Goal: Task Accomplishment & Management: Manage account settings

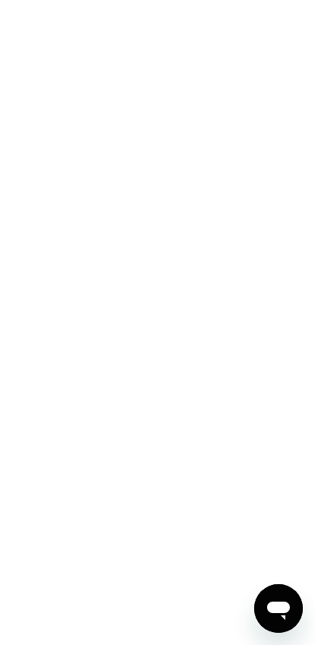
click at [204, 427] on div at bounding box center [157, 322] width 315 height 645
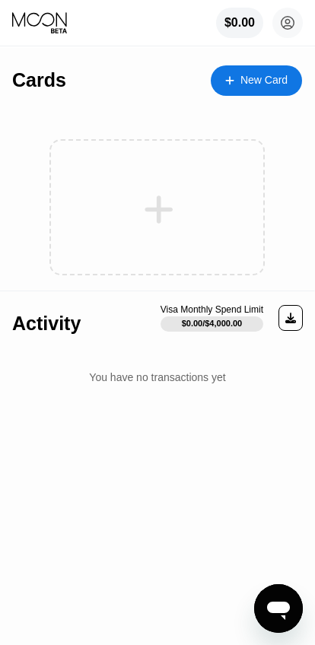
click at [150, 221] on icon at bounding box center [159, 210] width 30 height 34
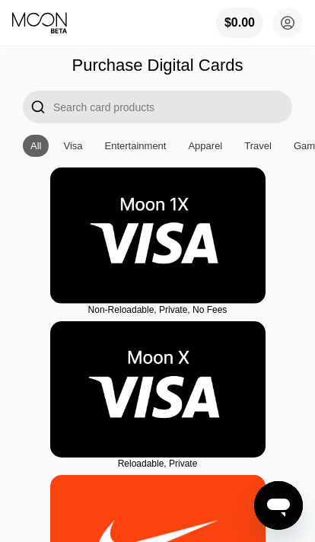
click at [177, 370] on img at bounding box center [157, 389] width 215 height 136
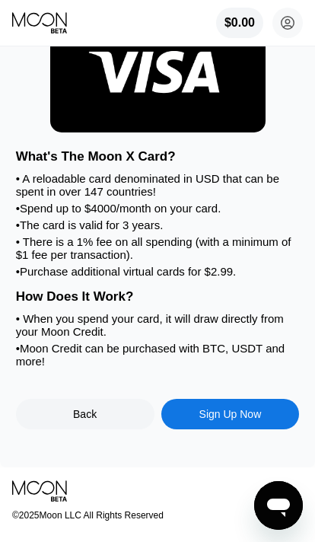
scroll to position [88, 0]
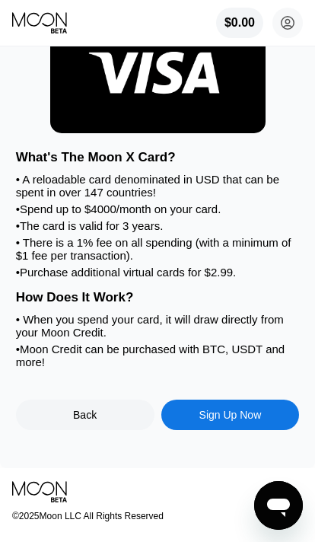
click at [235, 422] on div "Sign Up Now" at bounding box center [230, 414] width 138 height 30
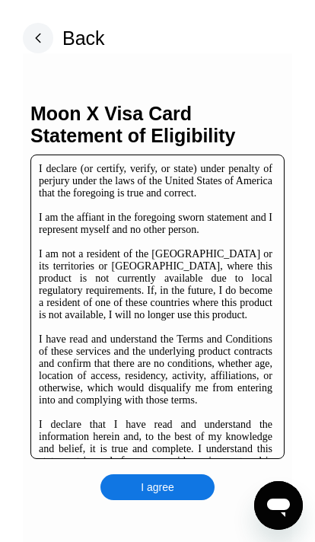
click at [180, 500] on div "I agree" at bounding box center [157, 487] width 114 height 26
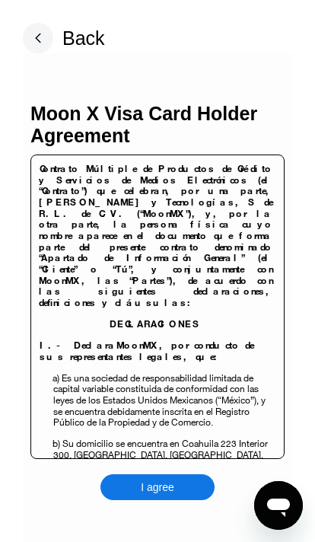
click at [171, 490] on div "I agree" at bounding box center [157, 487] width 33 height 14
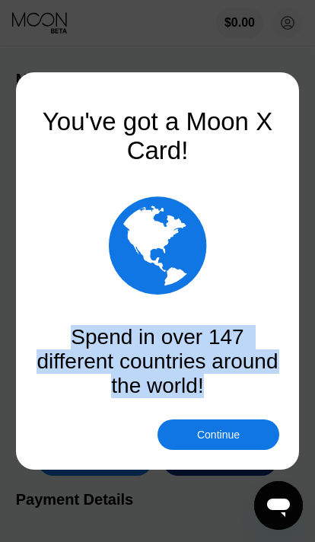
click at [235, 428] on div "Continue" at bounding box center [218, 434] width 43 height 12
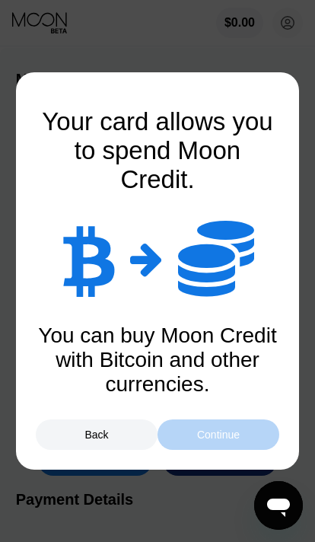
click at [250, 431] on div "Continue" at bounding box center [219, 434] width 122 height 30
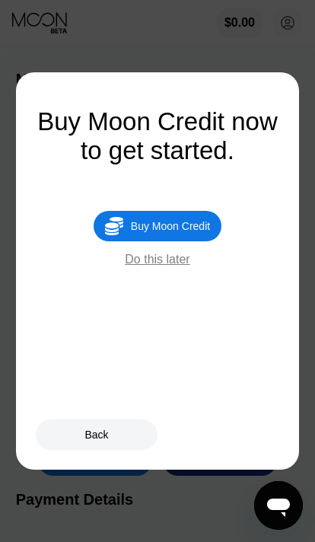
click at [252, 428] on div "Back" at bounding box center [157, 434] width 243 height 30
click at [257, 421] on div "Back" at bounding box center [157, 434] width 243 height 30
click at [247, 419] on div "Back" at bounding box center [157, 434] width 243 height 30
click at [131, 229] on div "Buy Moon Credit" at bounding box center [170, 226] width 79 height 12
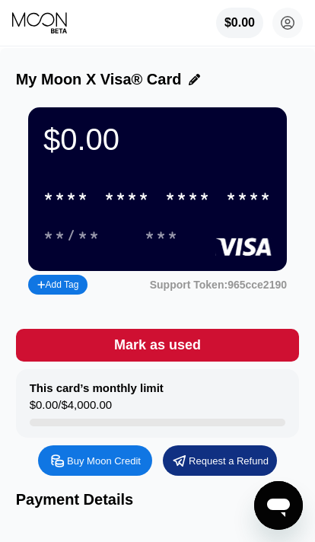
type input "0"
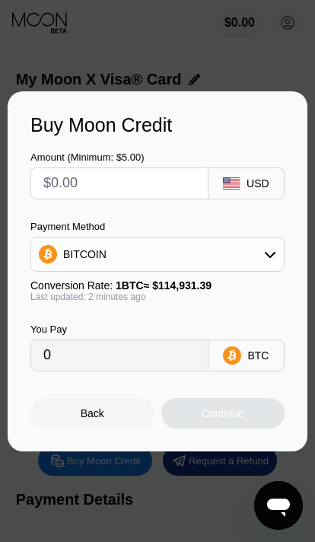
click at [105, 424] on div "Back" at bounding box center [92, 413] width 124 height 30
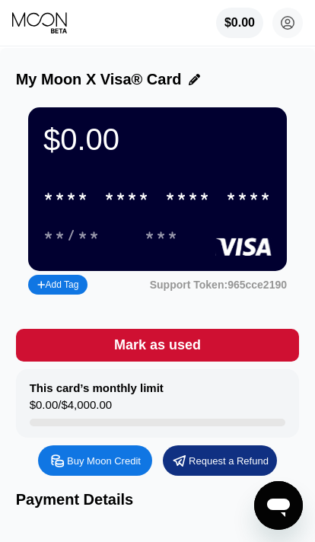
click at [72, 206] on div "* * * *" at bounding box center [66, 198] width 46 height 18
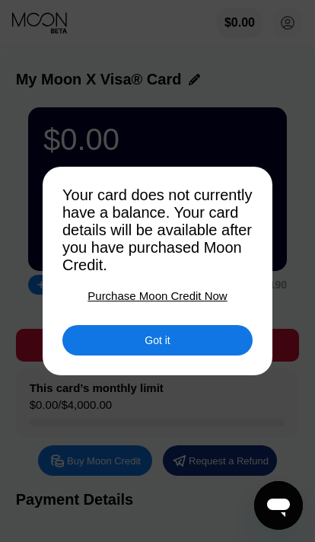
click at [228, 342] on div "Got it" at bounding box center [157, 340] width 190 height 30
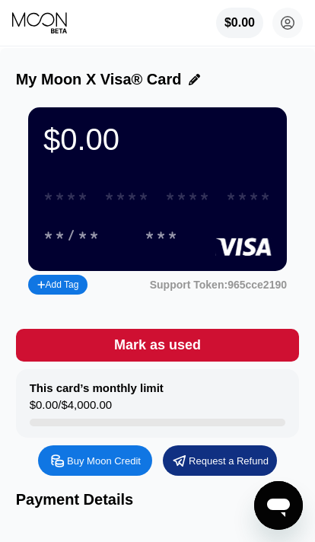
click at [96, 212] on div "* * * * * * * * * * * * ****" at bounding box center [157, 196] width 247 height 31
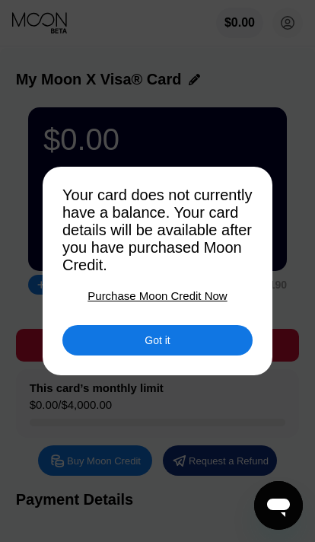
click at [216, 348] on div "Got it" at bounding box center [157, 340] width 190 height 30
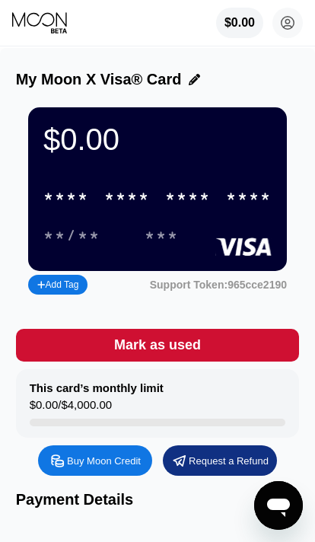
click at [54, 290] on div "Add Tag" at bounding box center [57, 284] width 41 height 11
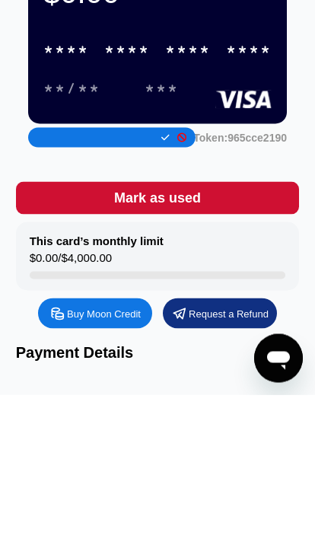
scroll to position [148, 0]
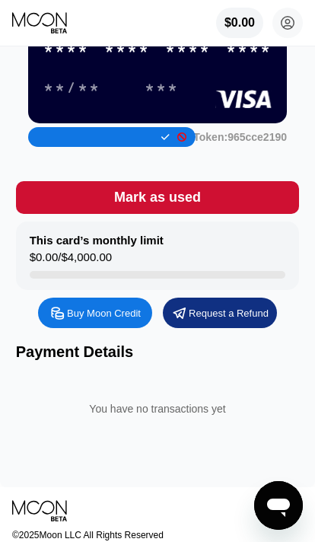
click at [291, 262] on div "This card’s monthly limit $0.00 / $4,000.00" at bounding box center [158, 255] width 284 height 68
click at [58, 142] on input "text" at bounding box center [95, 137] width 116 height 11
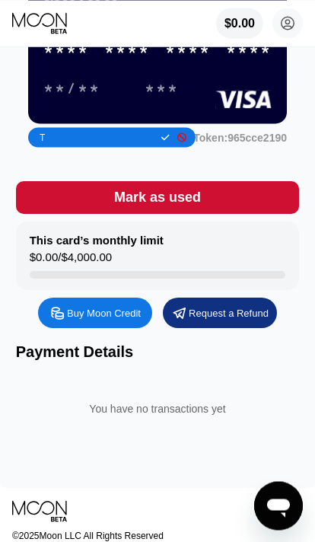
scroll to position [147, 0]
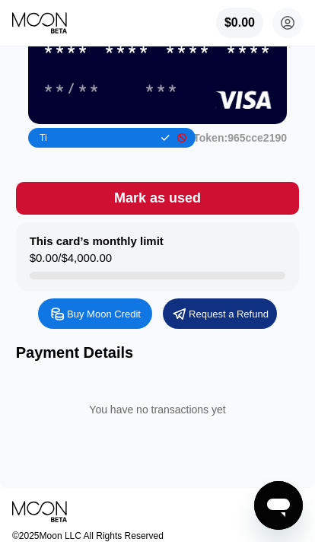
type input "T"
type input "Uh Tip"
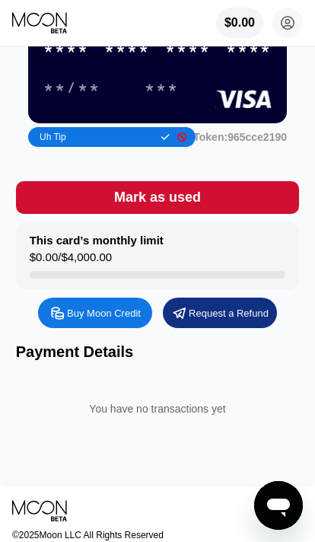
click at [209, 475] on div "My Moon X Visa® Card $0.00 * * * * * * * * * * * * **** **/** *** Uh Tip Suppor…" at bounding box center [157, 193] width 315 height 587
click at [263, 210] on div "Mark as used" at bounding box center [158, 197] width 284 height 33
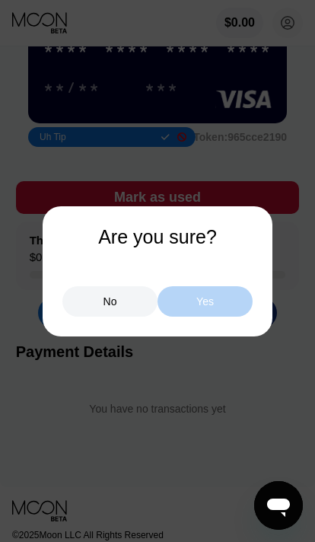
click at [216, 305] on div "Yes" at bounding box center [205, 301] width 95 height 30
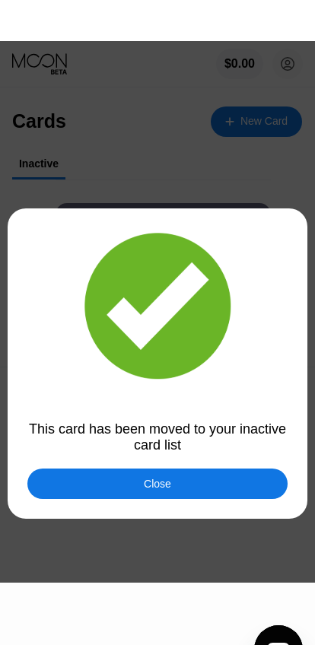
click at [217, 455] on div at bounding box center [157, 271] width 315 height 542
click at [100, 412] on div "This card has been moved to your inactive card list" at bounding box center [157, 396] width 260 height 32
click at [120, 412] on div "This card has been moved to your inactive card list" at bounding box center [157, 396] width 260 height 32
click at [131, 412] on div "This card has been moved to your inactive card list" at bounding box center [157, 396] width 260 height 32
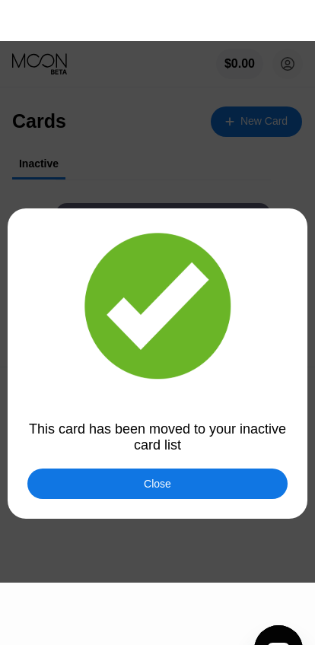
click at [130, 412] on div "This card has been moved to your inactive card list" at bounding box center [157, 396] width 260 height 32
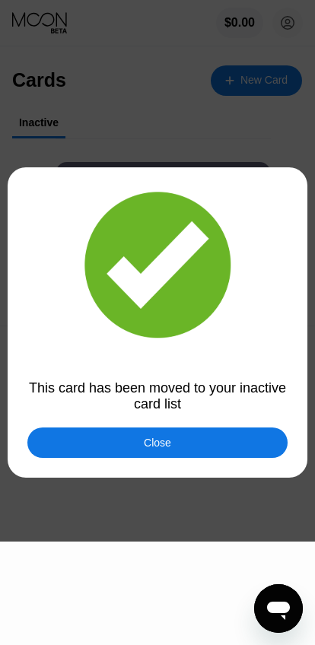
click at [226, 451] on div "Close" at bounding box center [157, 443] width 260 height 30
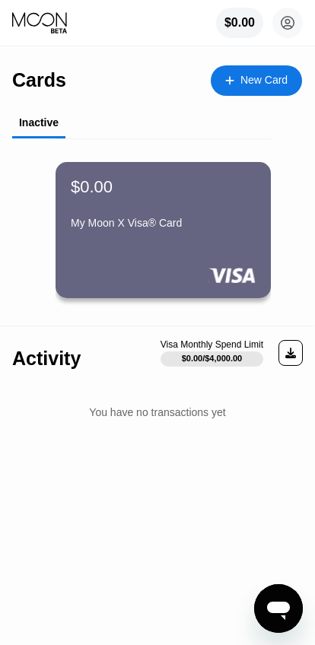
click at [226, 451] on div "Activity Visa Monthly Spend Limit $0.00 / $4,000.00 You have no transactions yet" at bounding box center [157, 389] width 315 height 126
click at [215, 450] on div "Activity Visa Monthly Spend Limit $0.00 / $4,000.00 You have no transactions yet" at bounding box center [157, 389] width 315 height 126
click at [214, 525] on div "Cards New Card Inactive $0.00 My Moon X Visa® Card Activity Visa Monthly Spend …" at bounding box center [157, 346] width 315 height 597
click at [115, 243] on div "$0.00 My Moon X Visa® Card" at bounding box center [163, 230] width 215 height 136
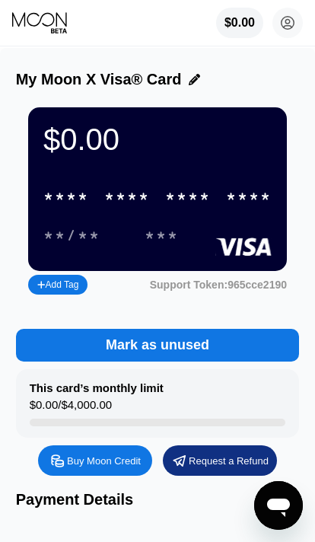
click at [105, 205] on div "* * * *" at bounding box center [127, 198] width 46 height 18
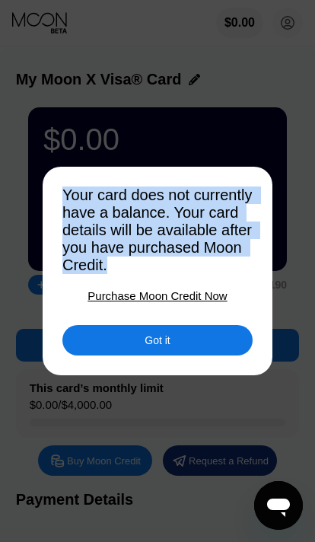
click at [218, 347] on div "Got it" at bounding box center [157, 340] width 190 height 30
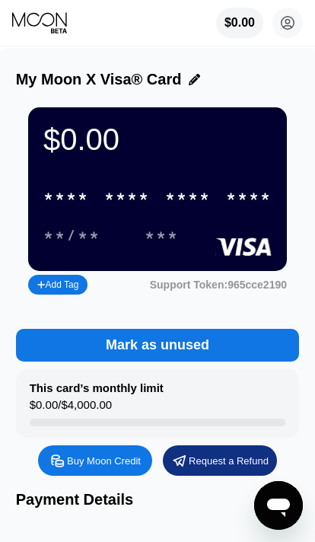
click at [278, 22] on circle at bounding box center [287, 23] width 30 height 30
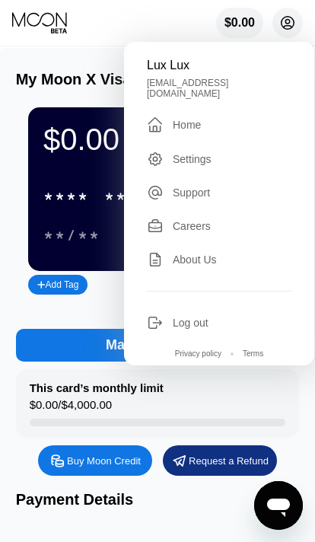
click at [245, 158] on div "Settings" at bounding box center [219, 159] width 145 height 17
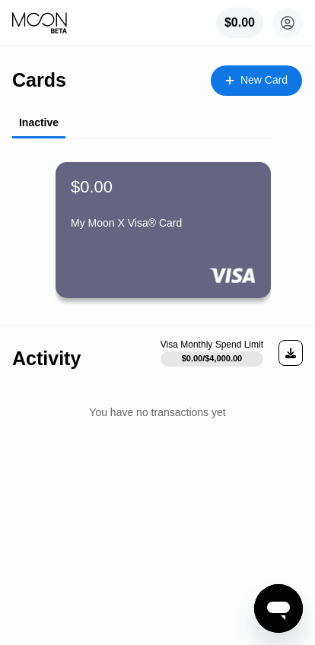
click at [297, 354] on div at bounding box center [290, 353] width 24 height 26
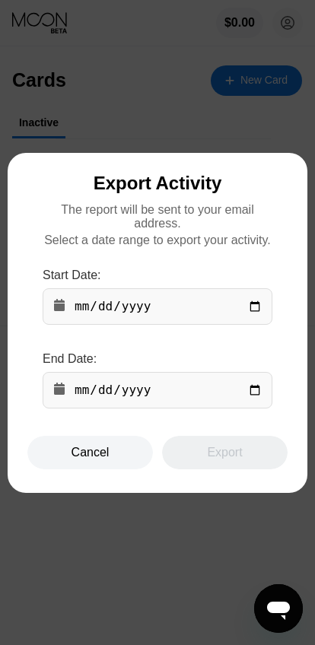
click at [228, 317] on input "date" at bounding box center [158, 306] width 230 height 37
type input "2025-09-20"
click at [99, 469] on div "Cancel" at bounding box center [90, 452] width 126 height 33
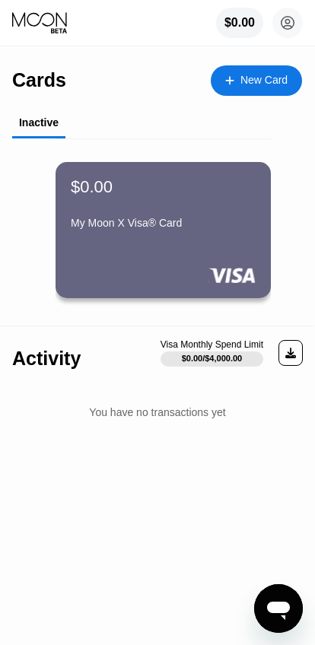
click at [231, 221] on div "My Moon X Visa® Card" at bounding box center [163, 223] width 185 height 12
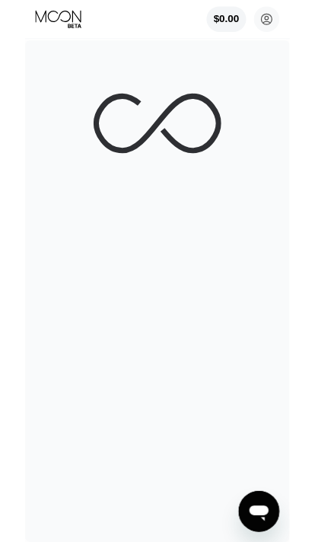
scroll to position [41, 0]
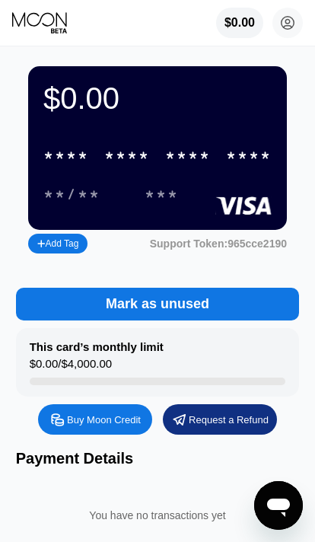
click at [218, 310] on div "Mark as unused" at bounding box center [158, 304] width 284 height 33
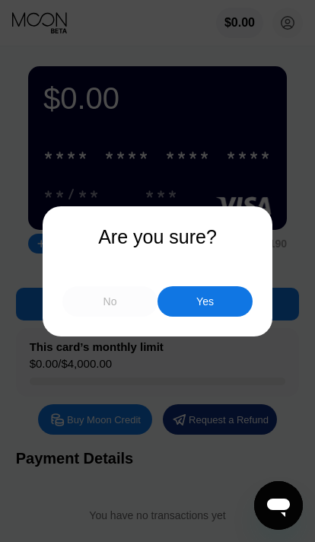
click at [123, 298] on div "No" at bounding box center [109, 301] width 95 height 30
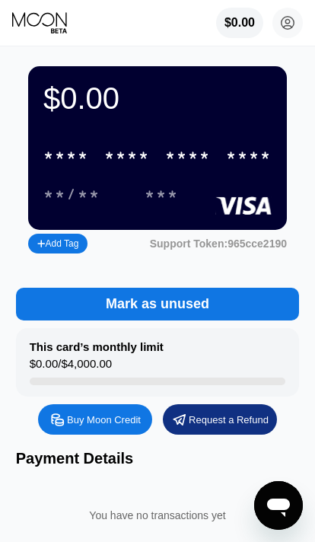
click at [120, 424] on div "Buy Moon Credit" at bounding box center [104, 419] width 74 height 13
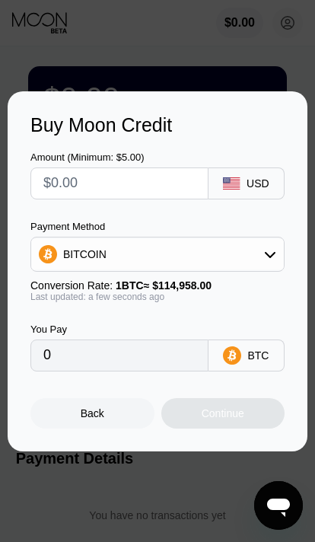
click at [92, 256] on div "BITCOIN" at bounding box center [84, 254] width 43 height 12
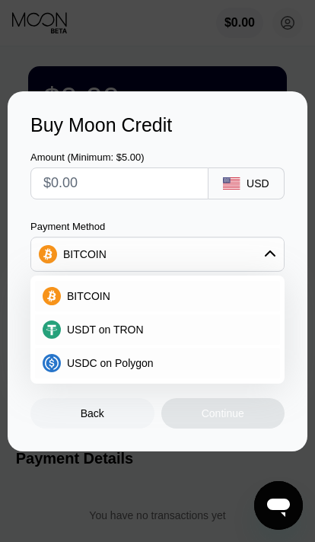
click at [241, 332] on div "USDT on TRON" at bounding box center [167, 329] width 212 height 12
type input "0.00"
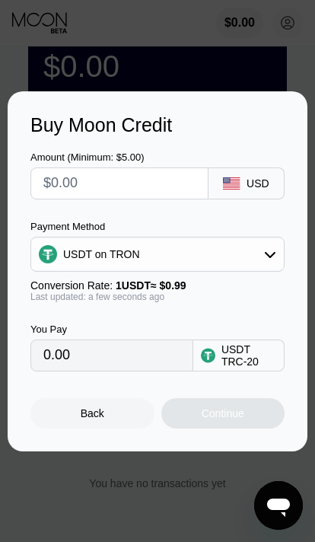
scroll to position [74, 0]
click at [138, 371] on input "0.00" at bounding box center [131, 355] width 177 height 30
click at [132, 371] on input "0.00" at bounding box center [131, 355] width 177 height 30
click at [134, 371] on input "0.00" at bounding box center [131, 355] width 177 height 30
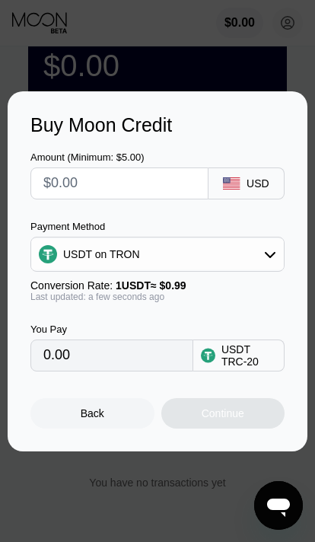
click at [134, 371] on input "0.00" at bounding box center [131, 355] width 177 height 30
click at [124, 371] on input "0.00" at bounding box center [131, 355] width 177 height 30
click at [72, 199] on input "text" at bounding box center [131, 183] width 177 height 30
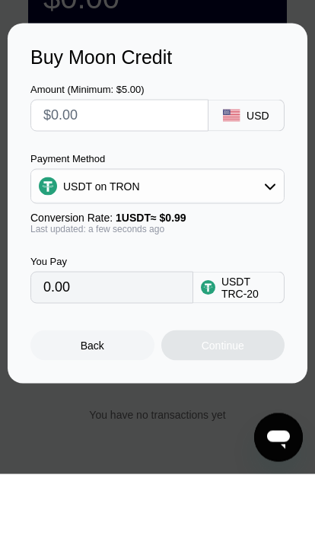
type input "$5"
type input "5.05"
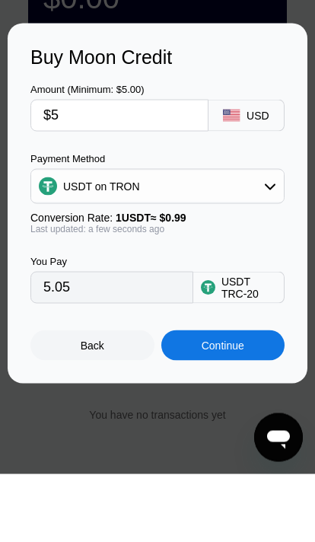
scroll to position [90, 0]
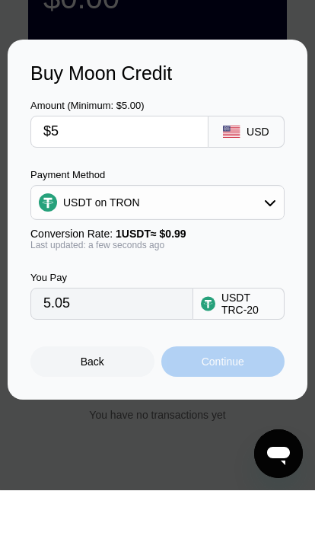
click at [243, 399] on div "Continue" at bounding box center [223, 413] width 124 height 30
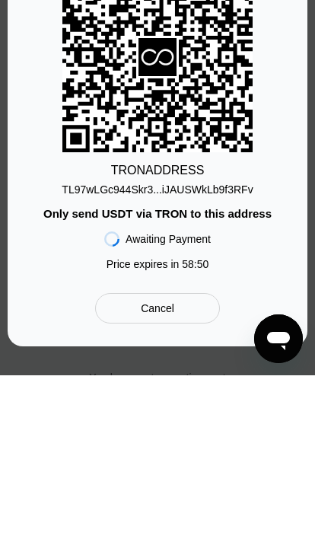
scroll to position [11, 0]
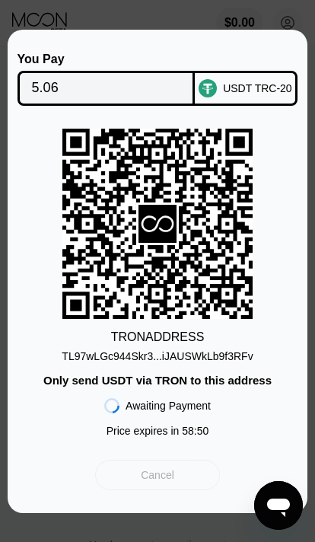
click at [175, 485] on div "Cancel" at bounding box center [157, 475] width 125 height 30
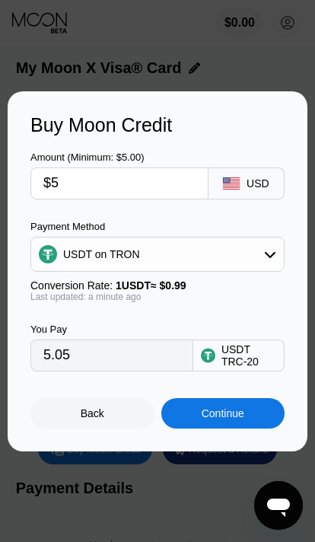
click at [112, 425] on div "Back" at bounding box center [92, 413] width 124 height 30
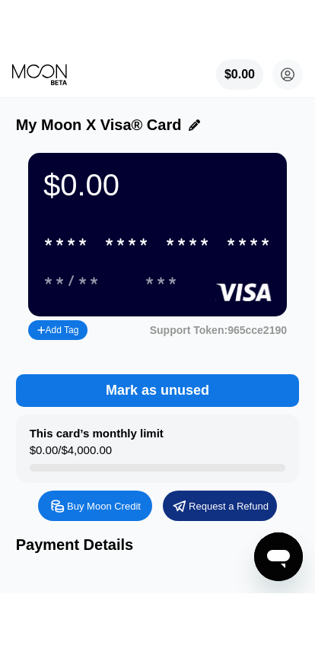
scroll to position [0, 0]
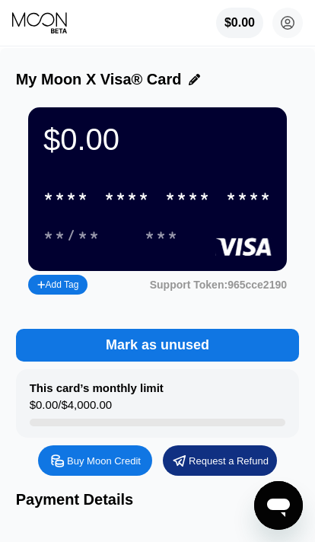
click at [250, 360] on div "Mark as unused" at bounding box center [158, 345] width 284 height 33
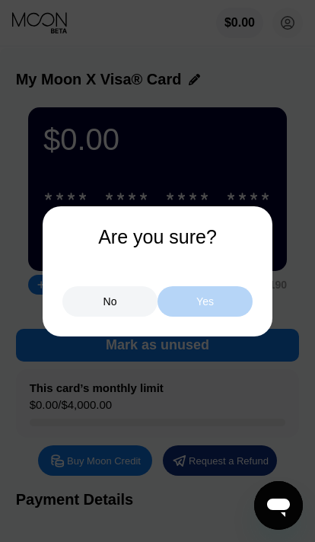
click at [240, 308] on div "Yes" at bounding box center [205, 301] width 95 height 30
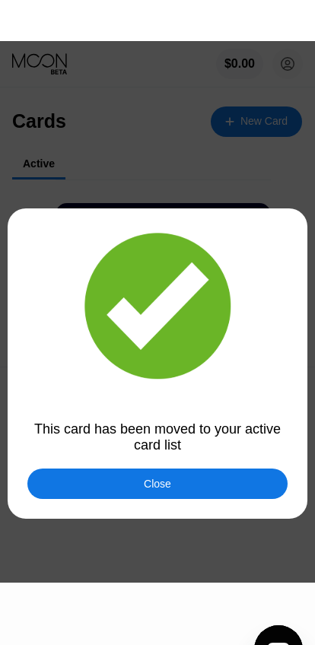
click at [228, 412] on div "This card has been moved to your active card list" at bounding box center [157, 396] width 260 height 32
click at [221, 412] on div "This card has been moved to your active card list" at bounding box center [157, 396] width 260 height 32
click at [217, 412] on div "This card has been moved to your active card list" at bounding box center [157, 396] width 260 height 32
click at [187, 412] on div "This card has been moved to your active card list" at bounding box center [157, 396] width 260 height 32
click at [180, 412] on div "This card has been moved to your active card list" at bounding box center [157, 396] width 260 height 32
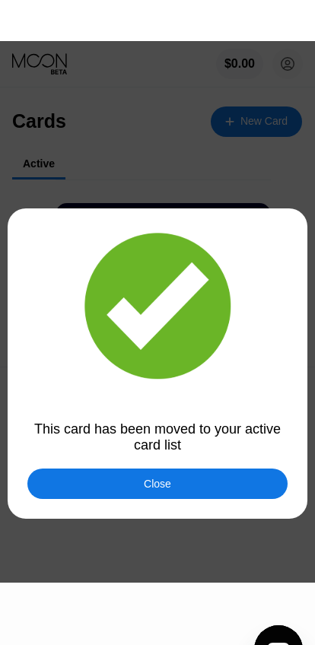
click at [180, 412] on div "This card has been moved to your active card list" at bounding box center [157, 396] width 260 height 32
click at [171, 412] on div "This card has been moved to your active card list" at bounding box center [157, 396] width 260 height 32
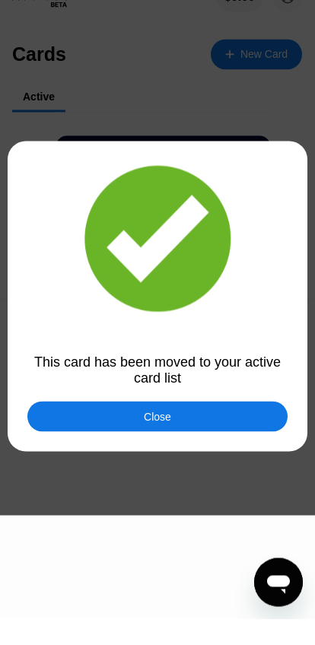
click at [242, 428] on div "Close" at bounding box center [157, 443] width 260 height 30
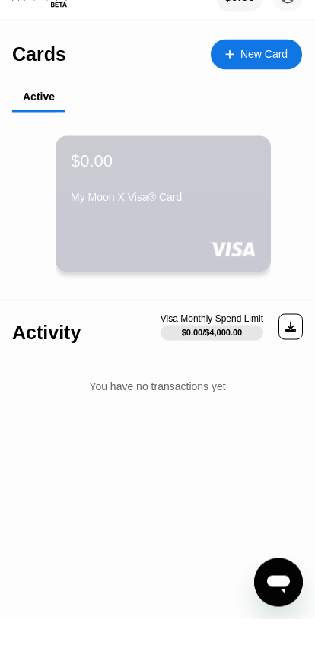
click at [97, 215] on div "$0.00 My Moon X Visa® Card" at bounding box center [163, 230] width 215 height 136
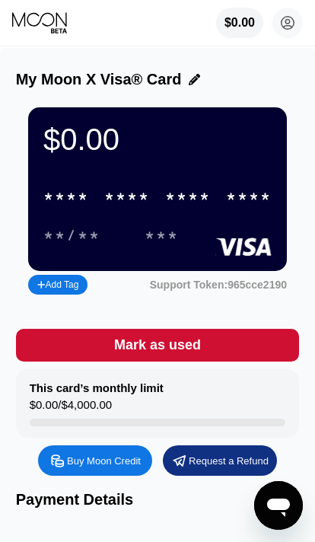
click at [239, 355] on div "Mark as used" at bounding box center [158, 345] width 284 height 33
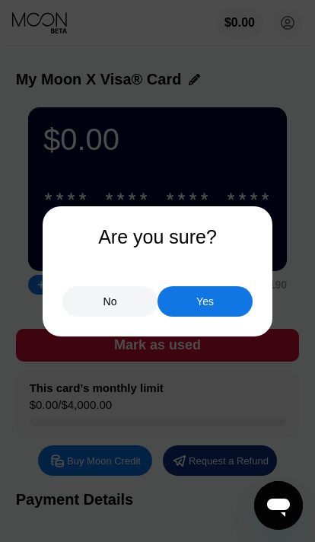
click at [231, 301] on div "Yes" at bounding box center [205, 301] width 95 height 30
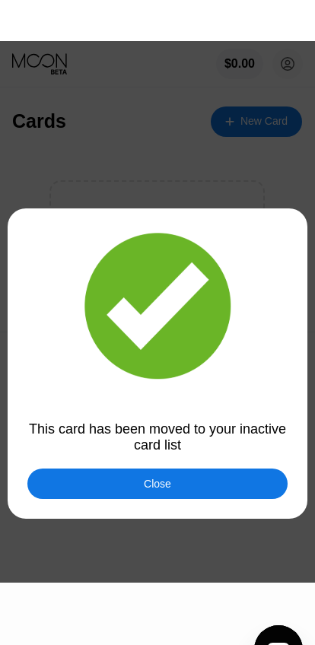
click at [245, 412] on div "This card has been moved to your inactive card list" at bounding box center [157, 396] width 260 height 32
click at [223, 412] on div "This card has been moved to your inactive card list" at bounding box center [157, 396] width 260 height 32
click at [222, 412] on div "This card has been moved to your inactive card list" at bounding box center [157, 396] width 260 height 32
click at [193, 412] on div "This card has been moved to your inactive card list" at bounding box center [157, 396] width 260 height 32
click at [185, 412] on div "This card has been moved to your inactive card list" at bounding box center [157, 396] width 260 height 32
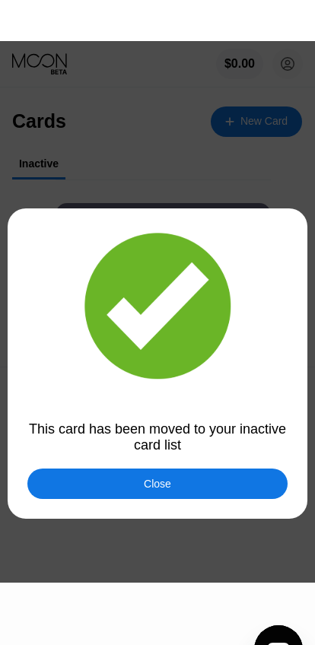
click at [184, 412] on div "This card has been moved to your inactive card list" at bounding box center [157, 396] width 260 height 32
click at [183, 412] on div "This card has been moved to your inactive card list" at bounding box center [157, 396] width 260 height 32
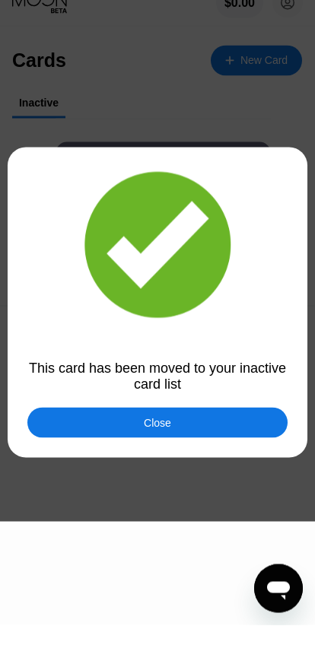
click at [199, 428] on div "Close" at bounding box center [157, 443] width 260 height 30
